Goal: Complete application form: Complete application form

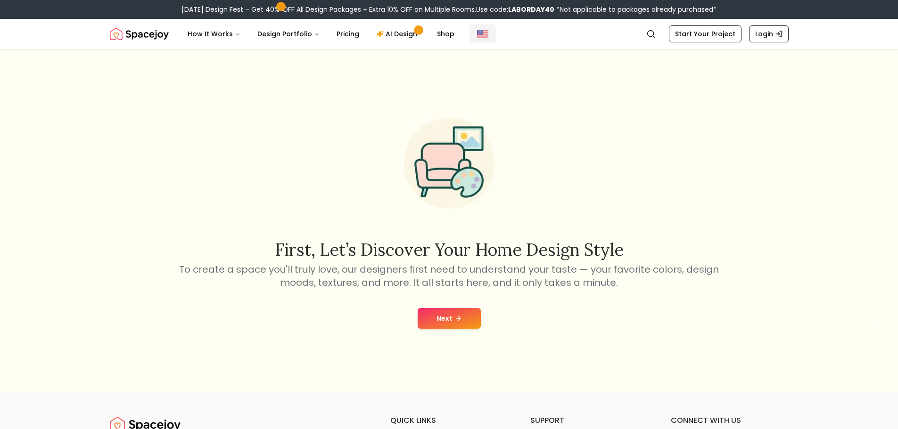
click at [479, 32] on img "Global" at bounding box center [482, 33] width 11 height 11
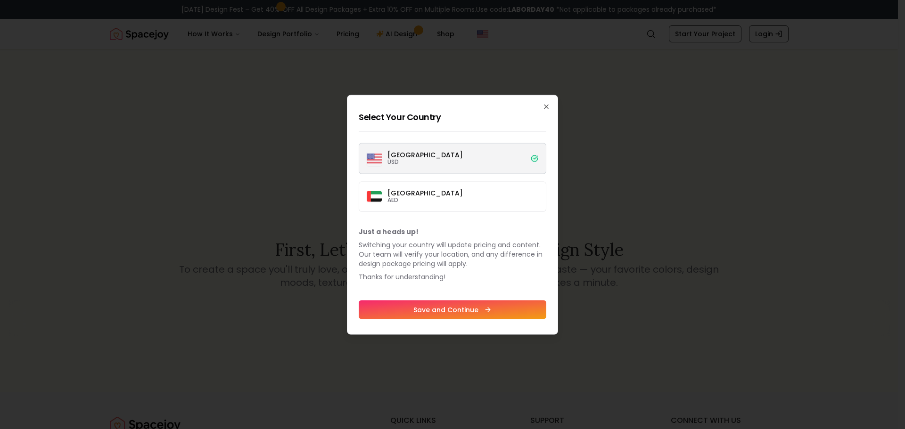
click at [422, 161] on p "USD" at bounding box center [425, 162] width 75 height 8
click at [0, 0] on button "[GEOGRAPHIC_DATA] USD" at bounding box center [0, 0] width 0 height 0
click at [547, 107] on icon "button" at bounding box center [547, 107] width 8 height 8
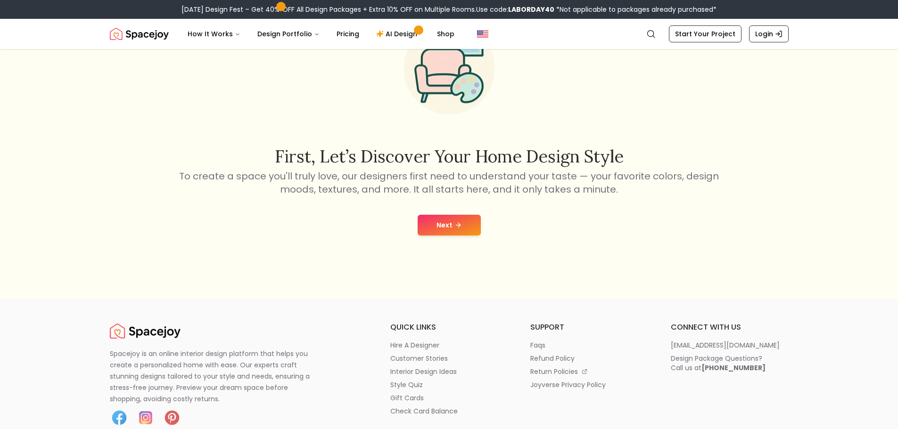
scroll to position [94, 0]
click at [451, 227] on button "Next" at bounding box center [449, 224] width 63 height 21
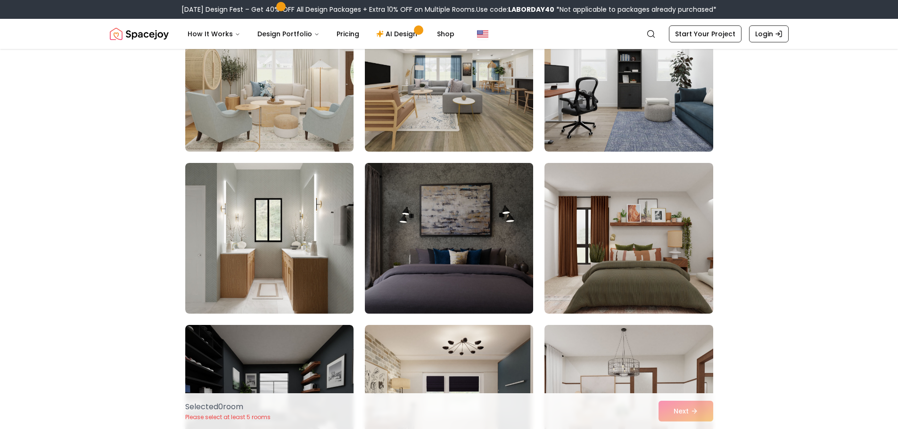
scroll to position [2074, 0]
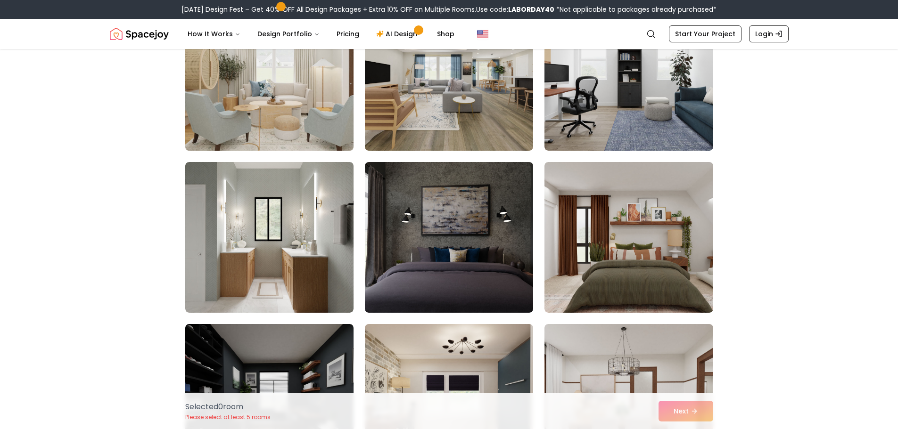
click at [314, 67] on img at bounding box center [269, 75] width 177 height 158
click at [253, 75] on img at bounding box center [269, 75] width 177 height 158
click at [208, 86] on img at bounding box center [269, 75] width 177 height 158
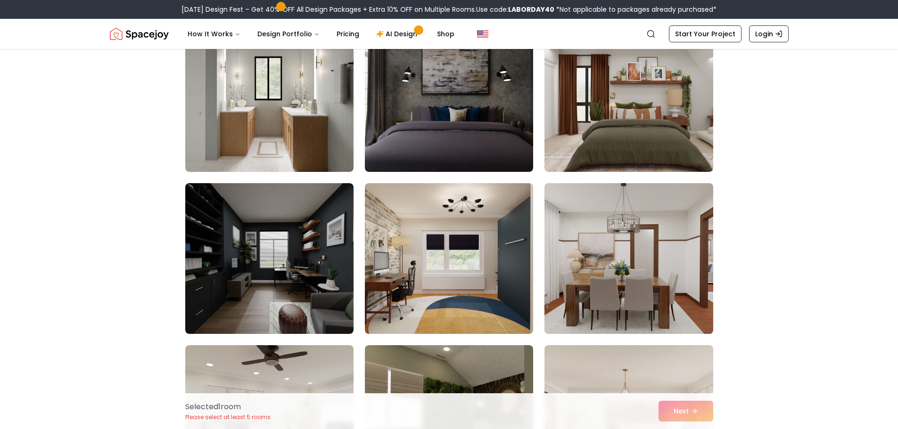
scroll to position [2216, 0]
click at [639, 246] on img at bounding box center [628, 258] width 177 height 158
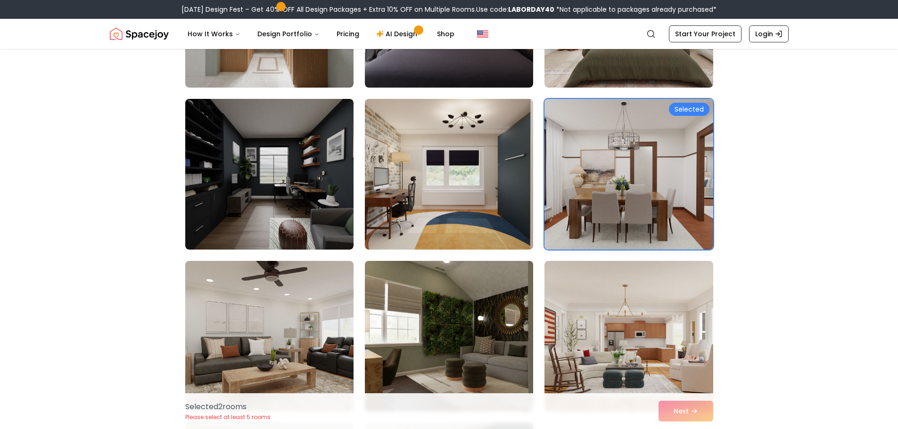
scroll to position [2404, 0]
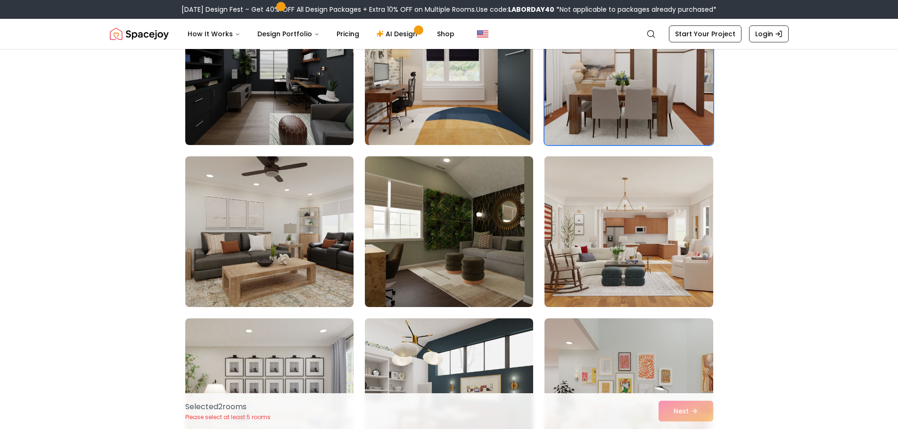
click at [650, 241] on img at bounding box center [628, 232] width 177 height 158
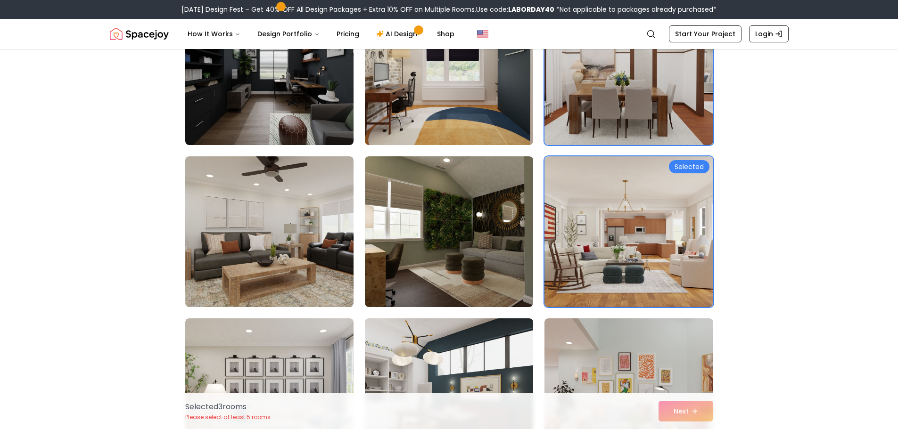
click at [683, 411] on div "Selected 3 room s Please select at least 5 rooms Next" at bounding box center [449, 412] width 543 height 36
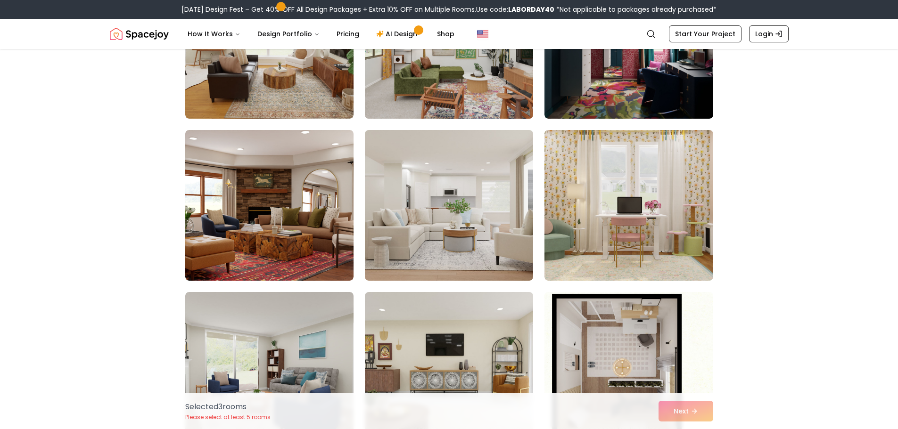
scroll to position [1509, 0]
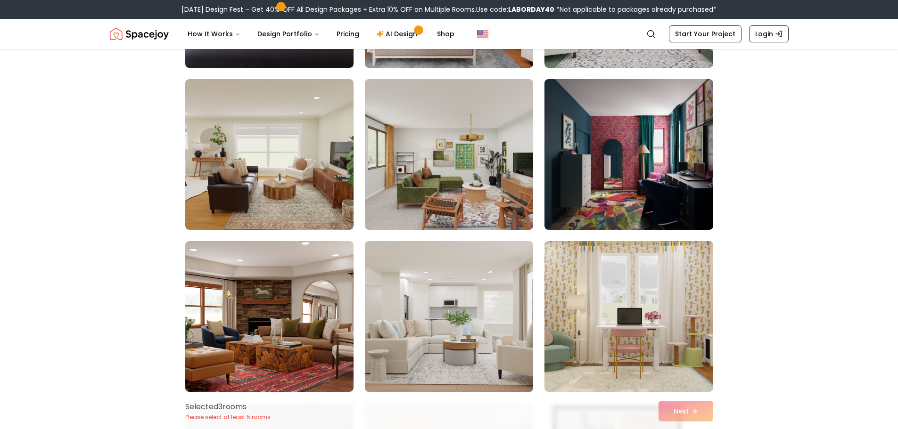
click at [432, 314] on img at bounding box center [449, 317] width 177 height 158
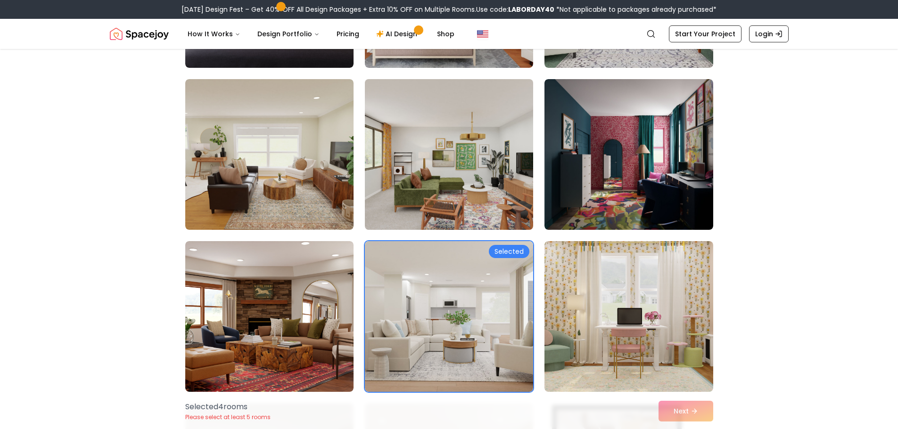
click at [408, 179] on img at bounding box center [449, 154] width 177 height 158
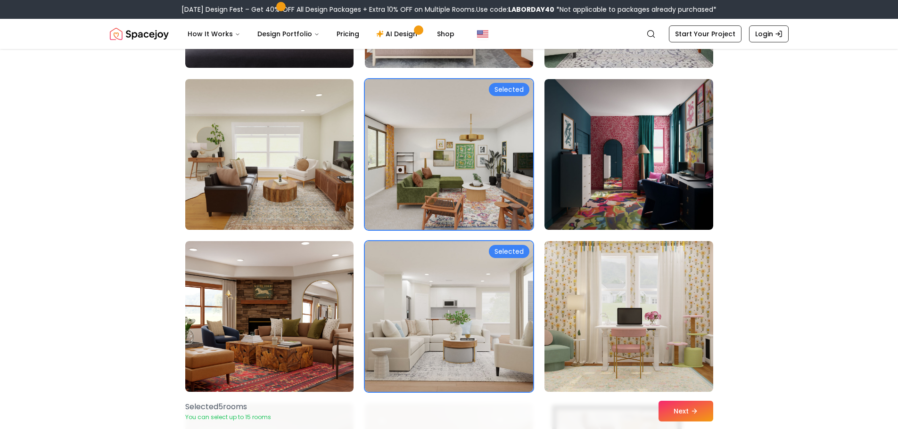
click at [241, 177] on img at bounding box center [269, 154] width 177 height 158
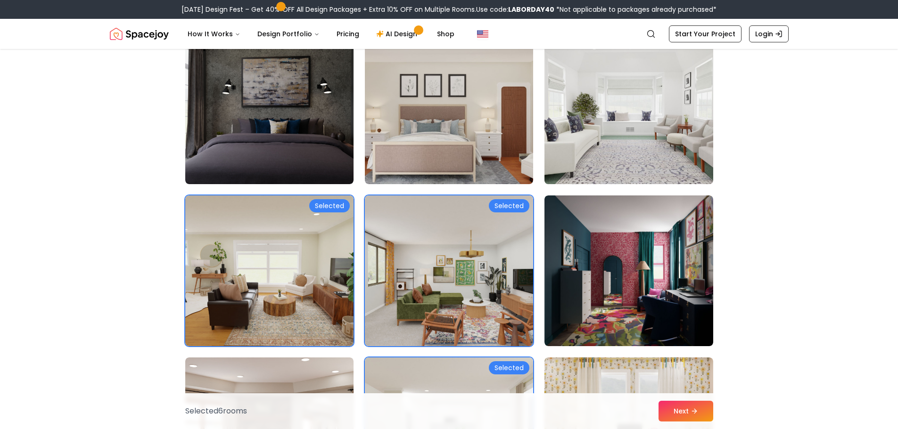
scroll to position [1273, 0]
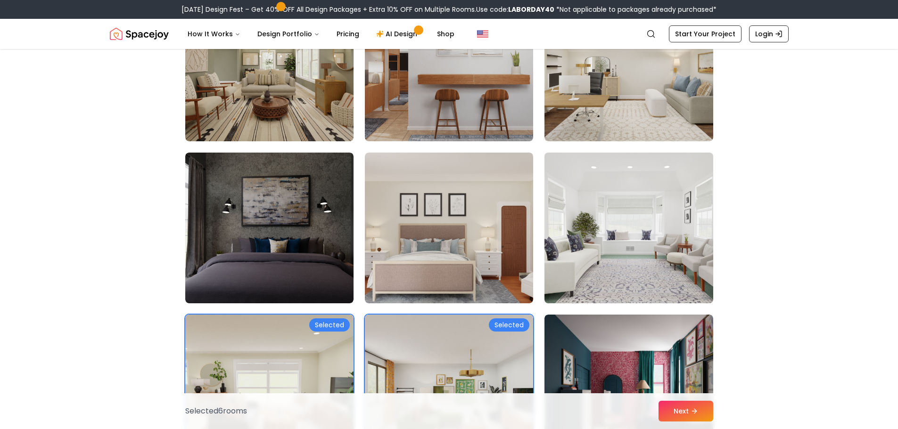
click at [649, 228] on img at bounding box center [628, 228] width 177 height 158
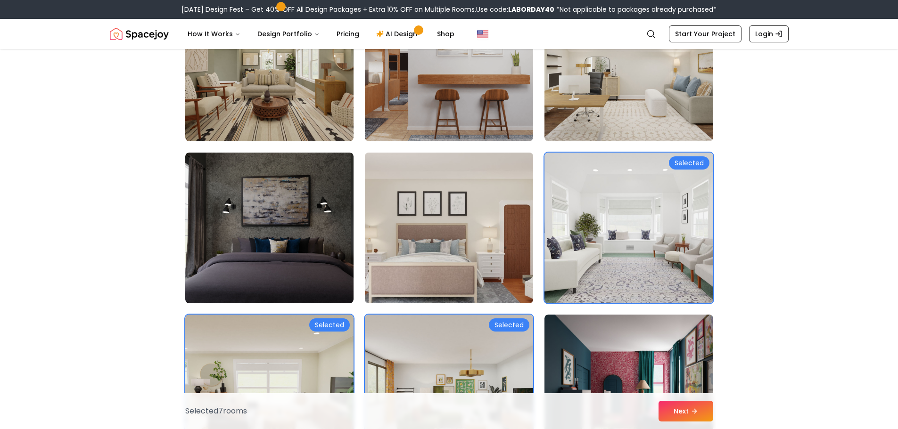
click at [427, 205] on img at bounding box center [449, 228] width 177 height 158
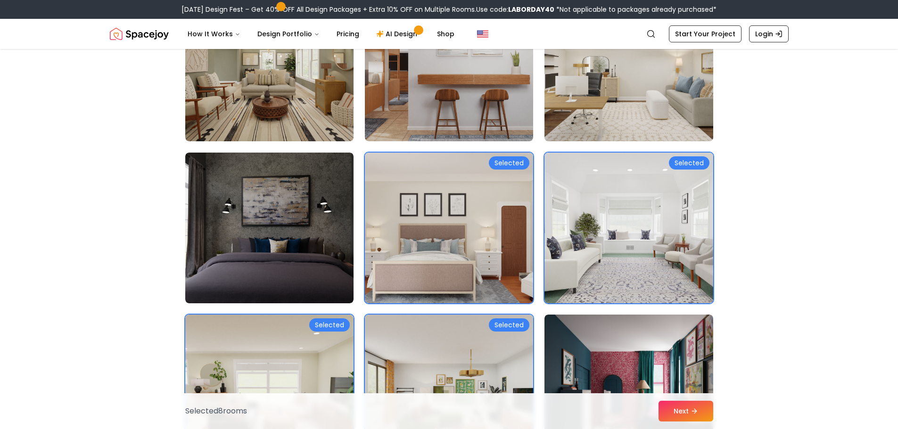
click at [619, 76] on img at bounding box center [628, 66] width 177 height 158
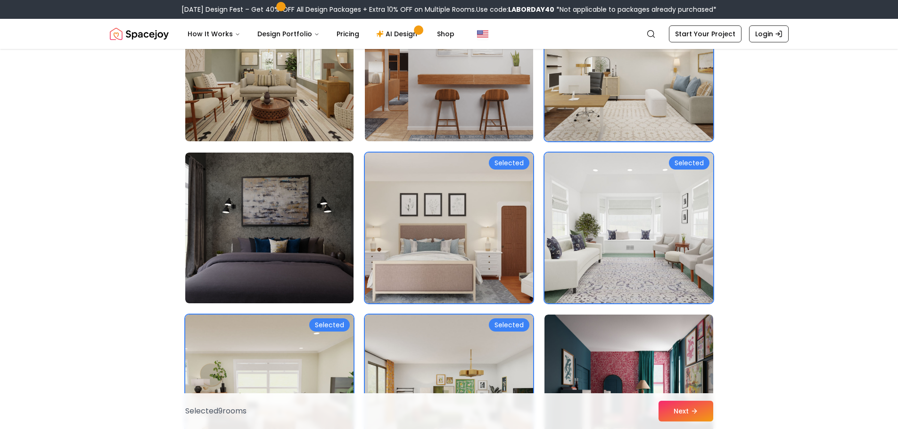
click at [252, 105] on img at bounding box center [269, 66] width 177 height 158
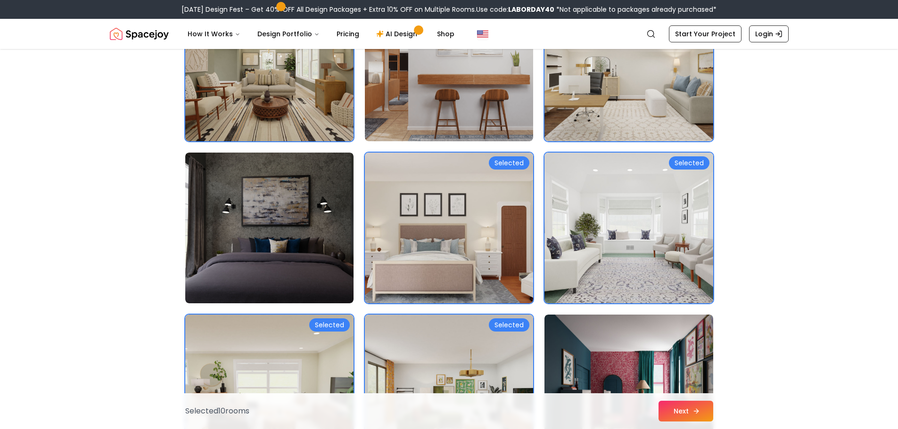
click at [675, 415] on button "Next" at bounding box center [686, 411] width 55 height 21
